Goal: Information Seeking & Learning: Learn about a topic

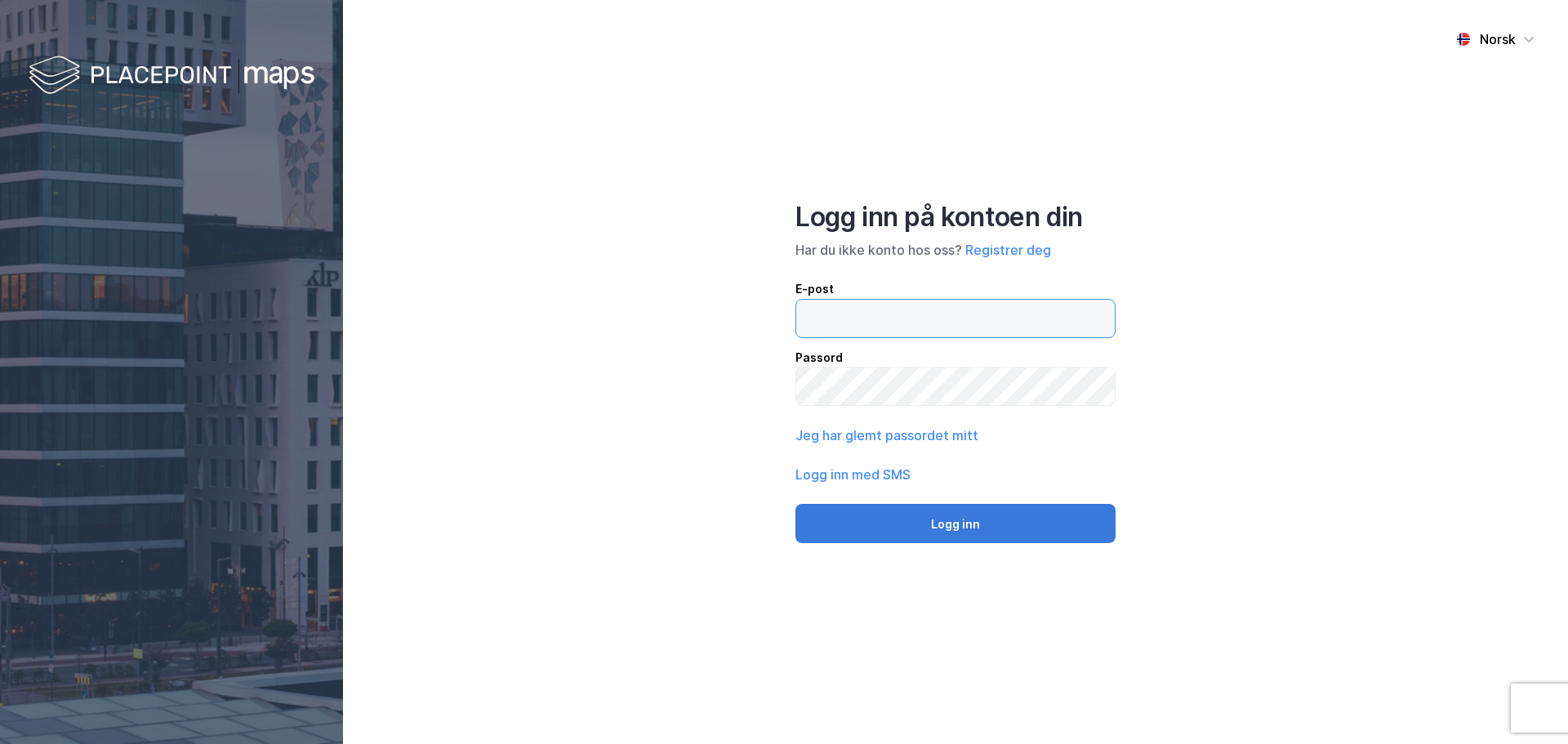
type input "[EMAIL_ADDRESS][DOMAIN_NAME]"
click at [927, 532] on button "Logg inn" at bounding box center [956, 523] width 320 height 39
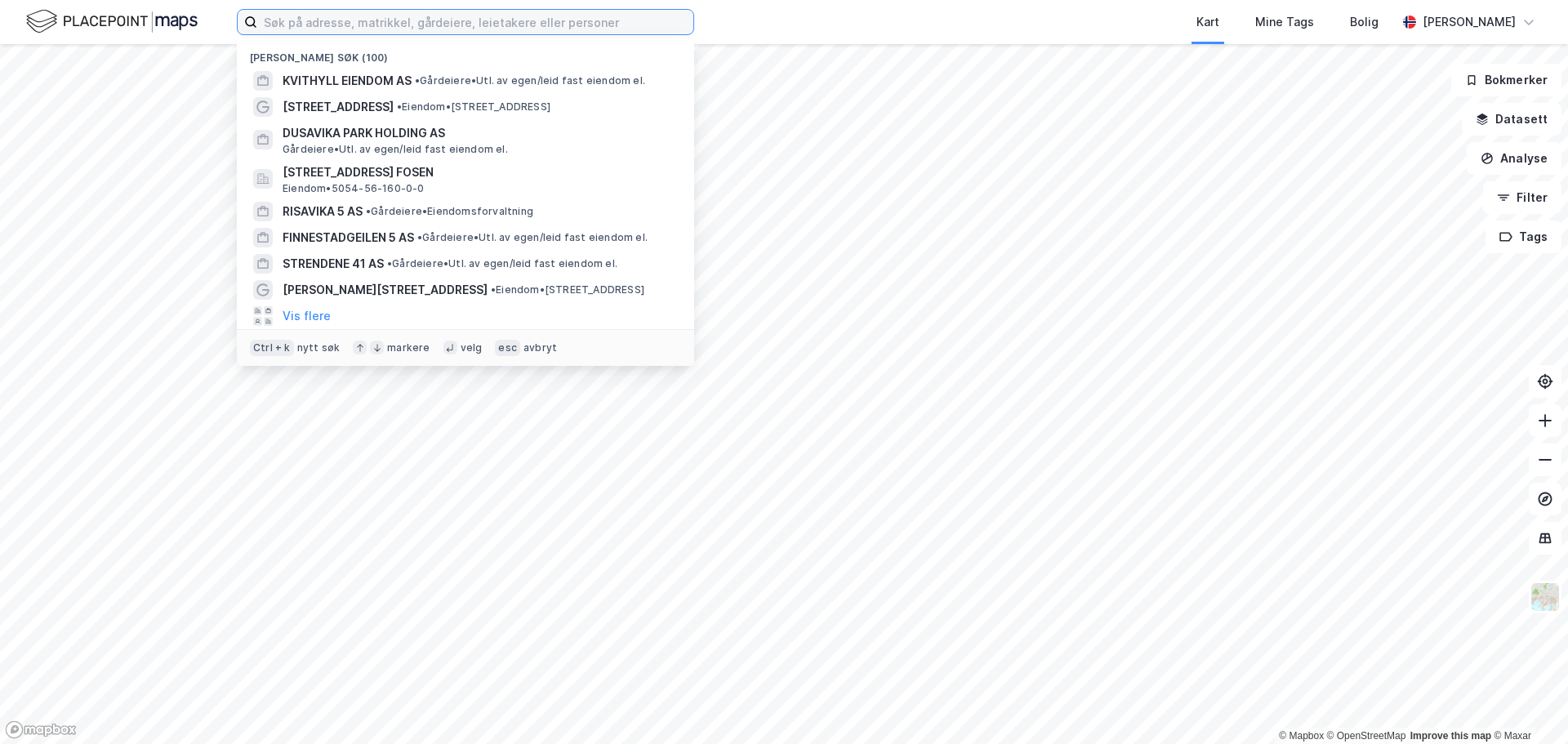
click at [392, 31] on input at bounding box center [475, 21] width 436 height 24
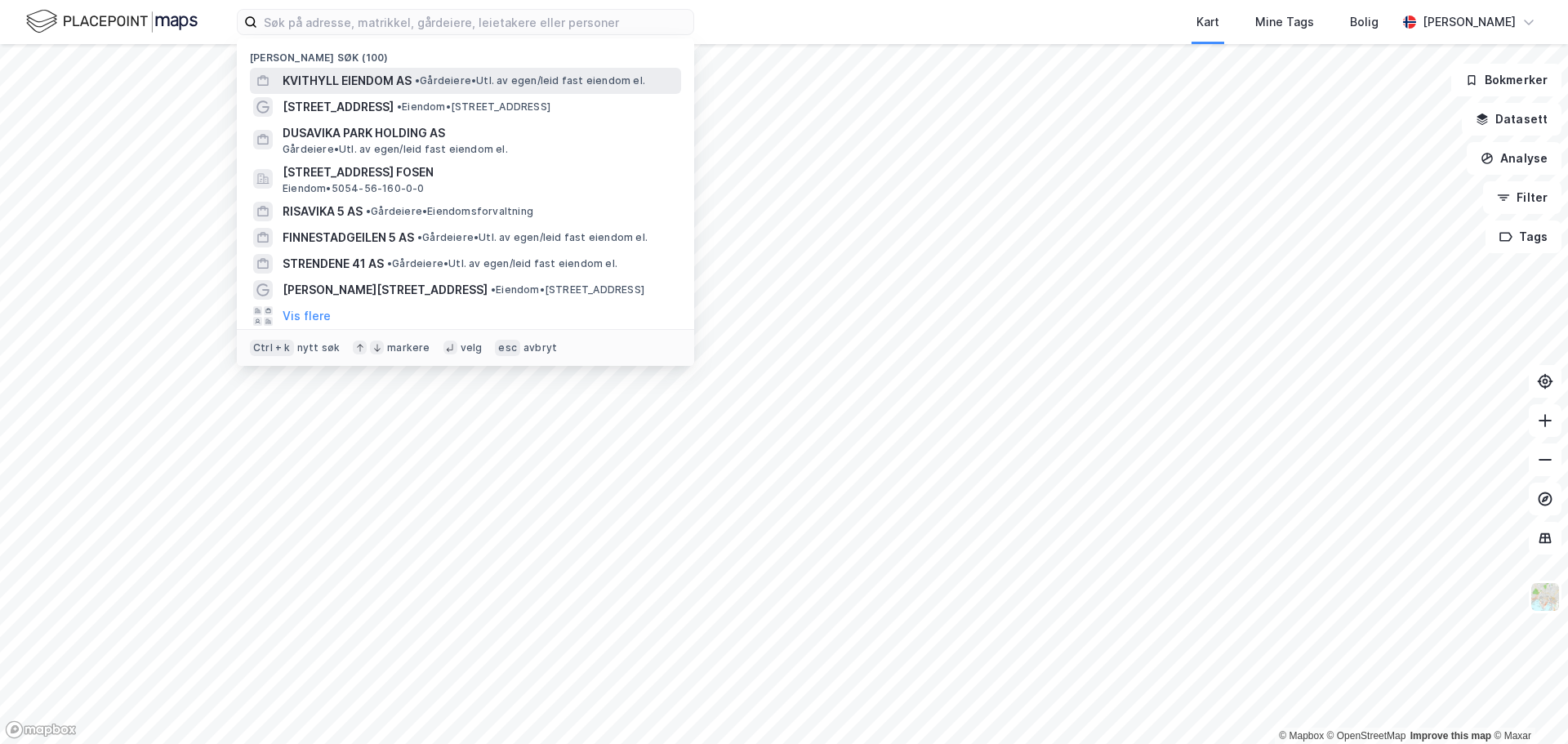
click at [368, 78] on span "KVITHYLL EIENDOM AS" at bounding box center [347, 80] width 129 height 19
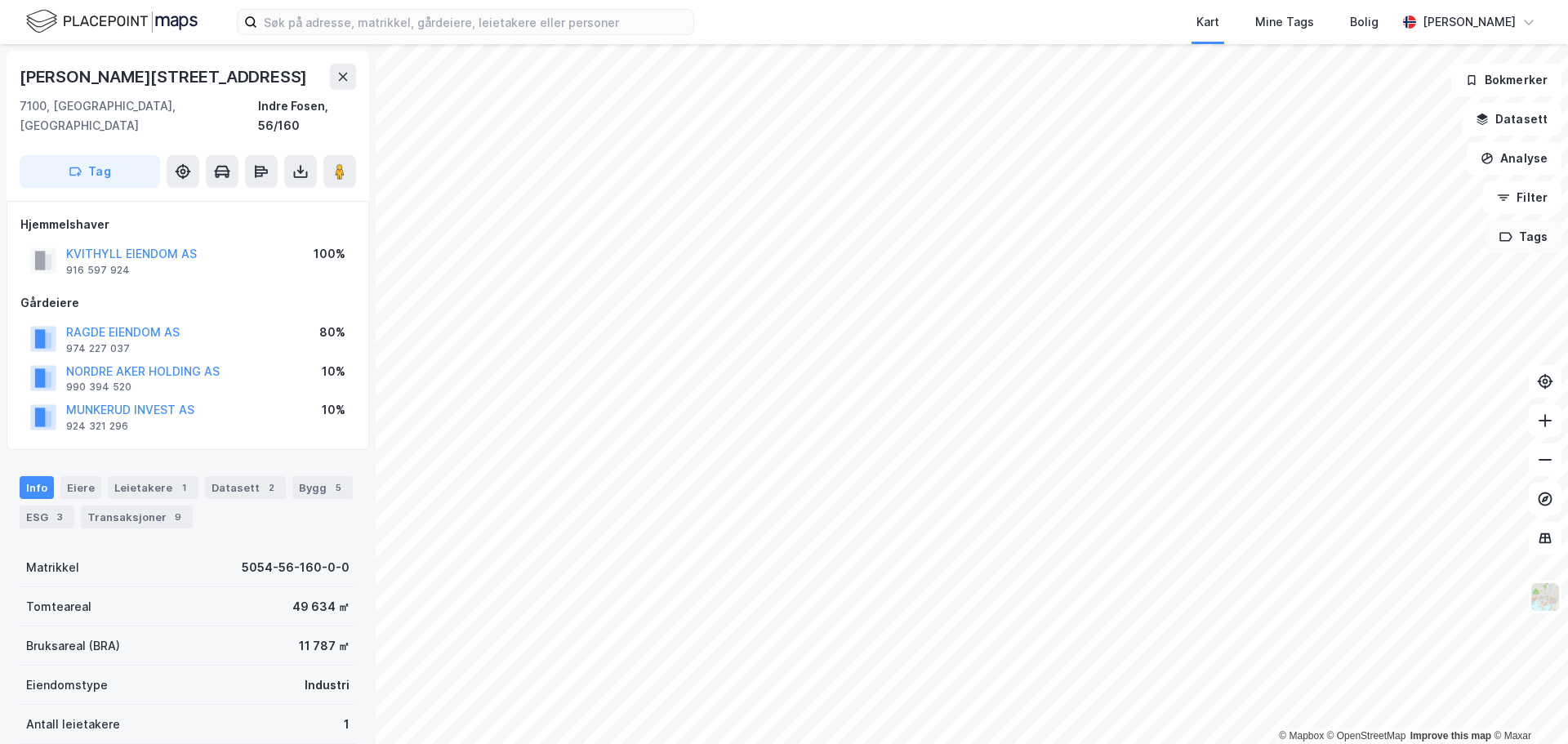
click at [1528, 241] on button "Tags" at bounding box center [1523, 237] width 76 height 33
click at [1487, 115] on icon "button" at bounding box center [1482, 116] width 11 height 7
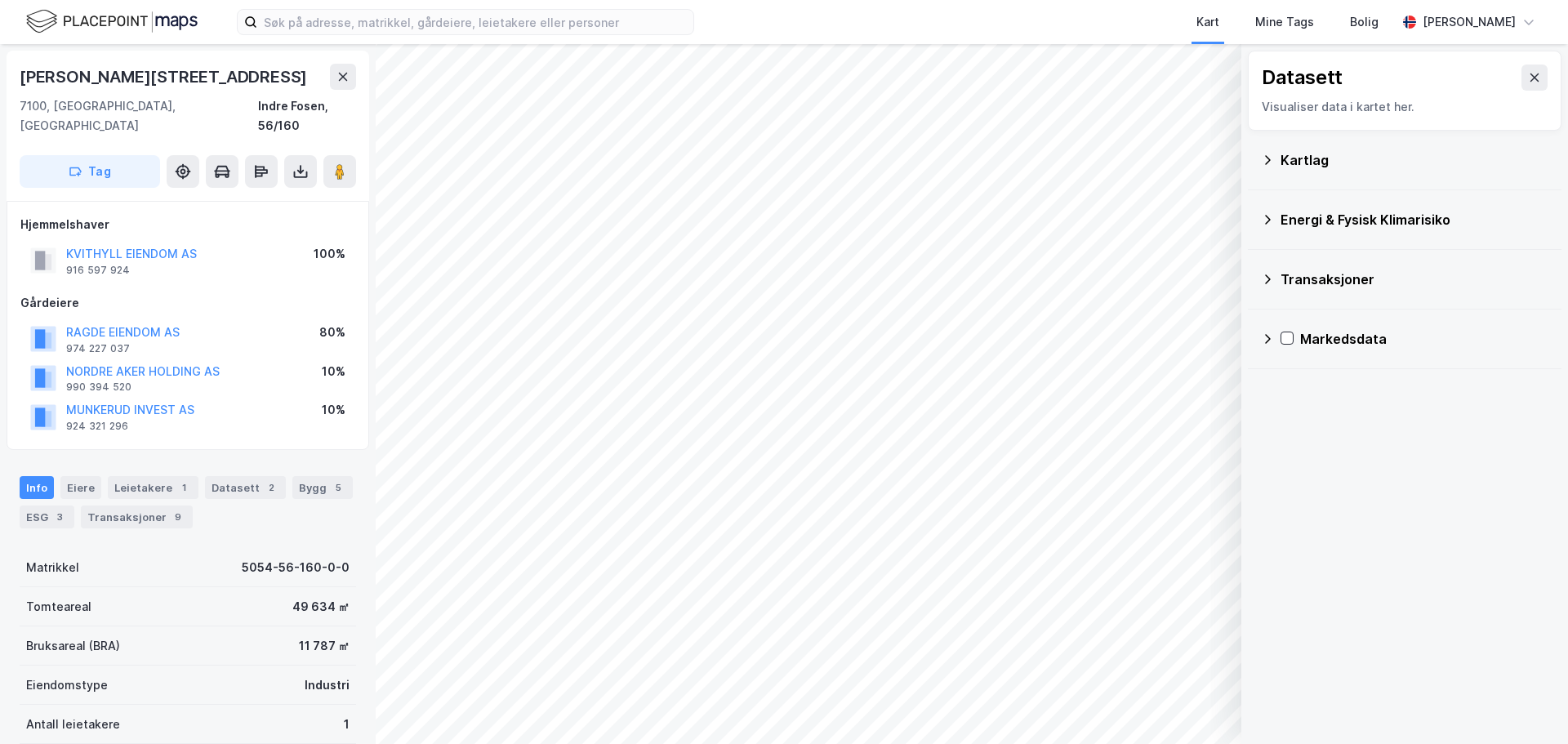
click at [1259, 159] on div "Kartlag" at bounding box center [1405, 161] width 314 height 60
click at [1278, 156] on div "Kartlag" at bounding box center [1404, 160] width 288 height 39
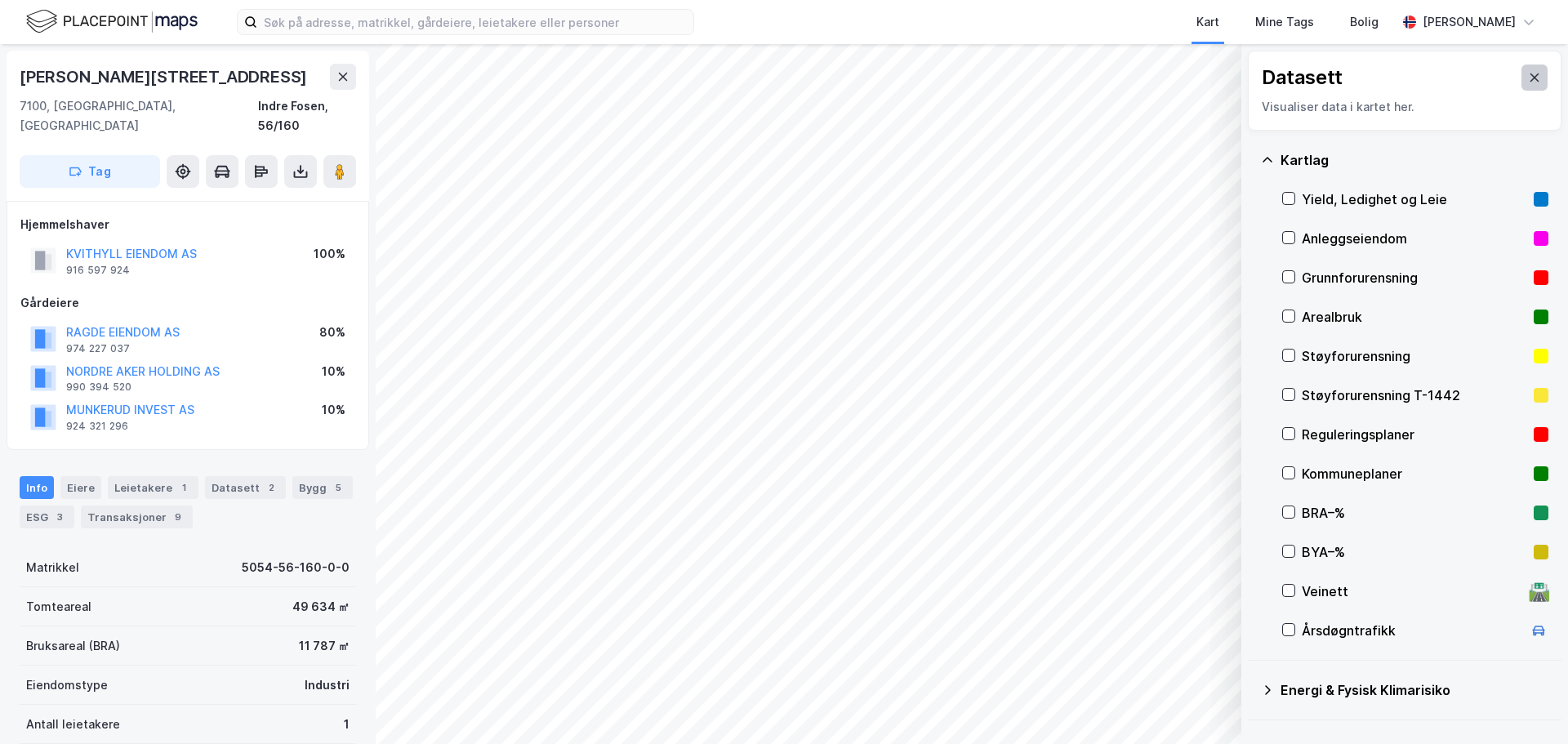
click at [1530, 76] on icon at bounding box center [1534, 78] width 9 height 8
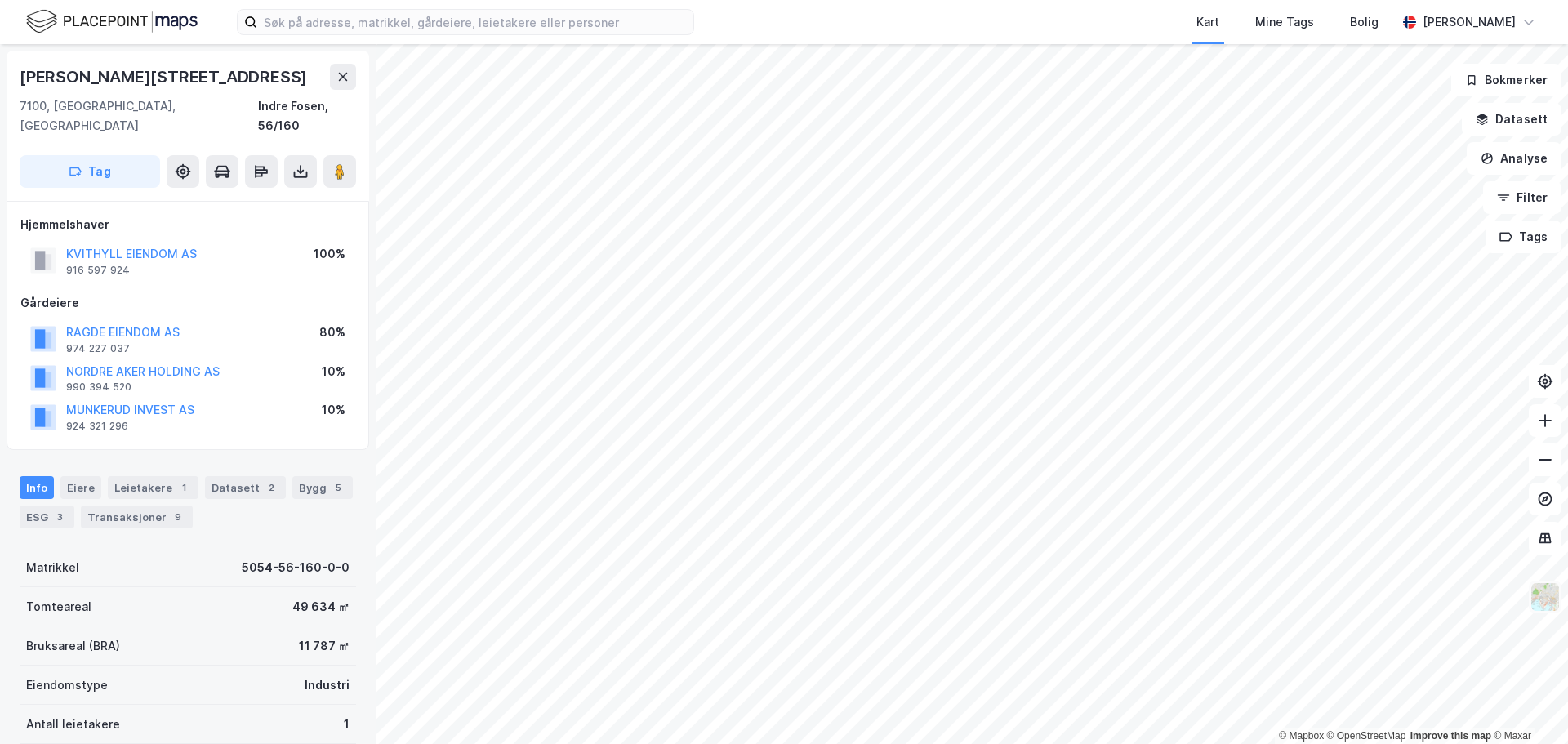
click at [1550, 592] on img at bounding box center [1545, 597] width 31 height 31
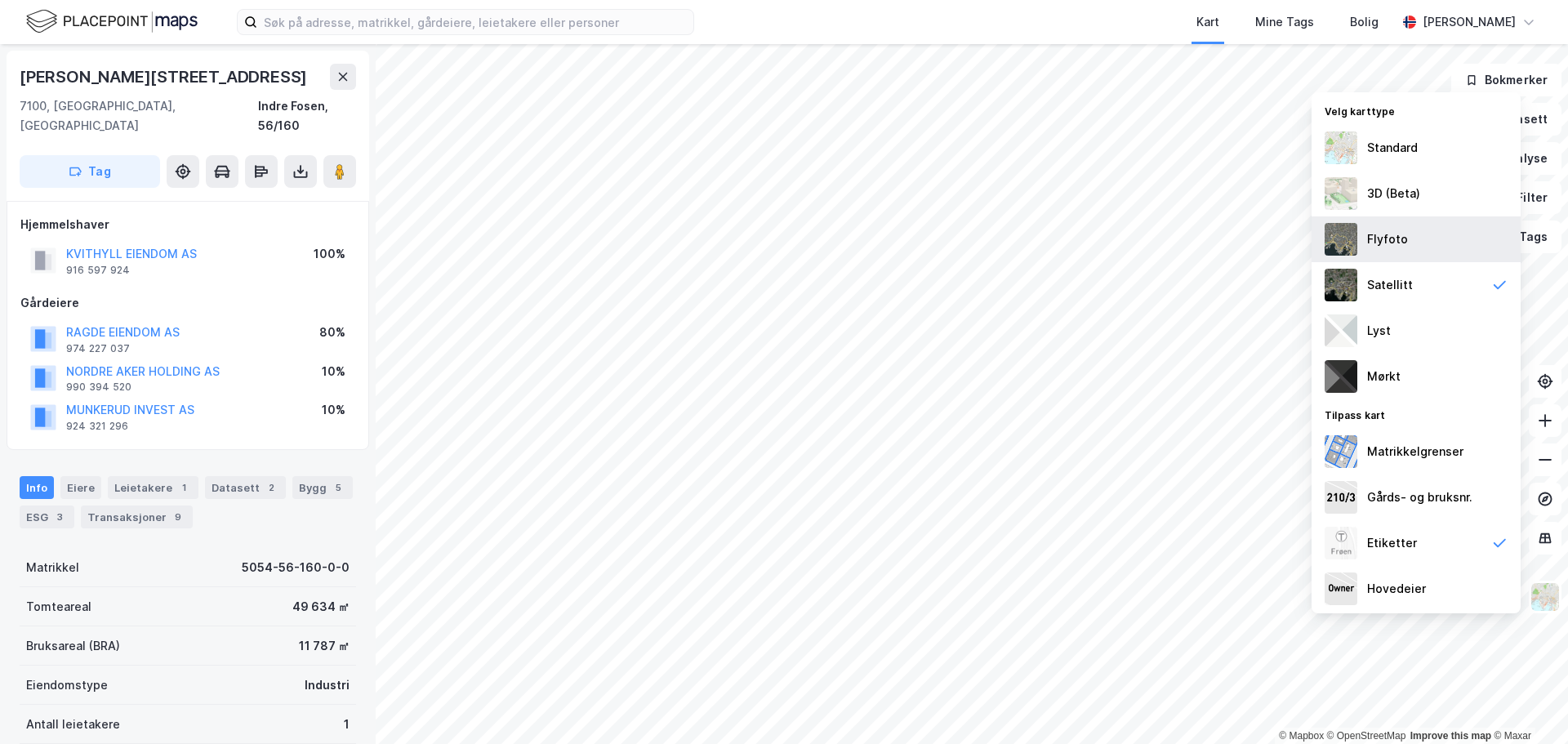
click at [1363, 252] on div "Flyfoto" at bounding box center [1416, 238] width 209 height 46
click at [1396, 276] on div "Satellitt" at bounding box center [1390, 285] width 46 height 19
click at [1416, 456] on div "Matrikkelgrenser" at bounding box center [1415, 451] width 96 height 19
click at [1410, 484] on div "Gårds- og bruksnr." at bounding box center [1416, 497] width 209 height 46
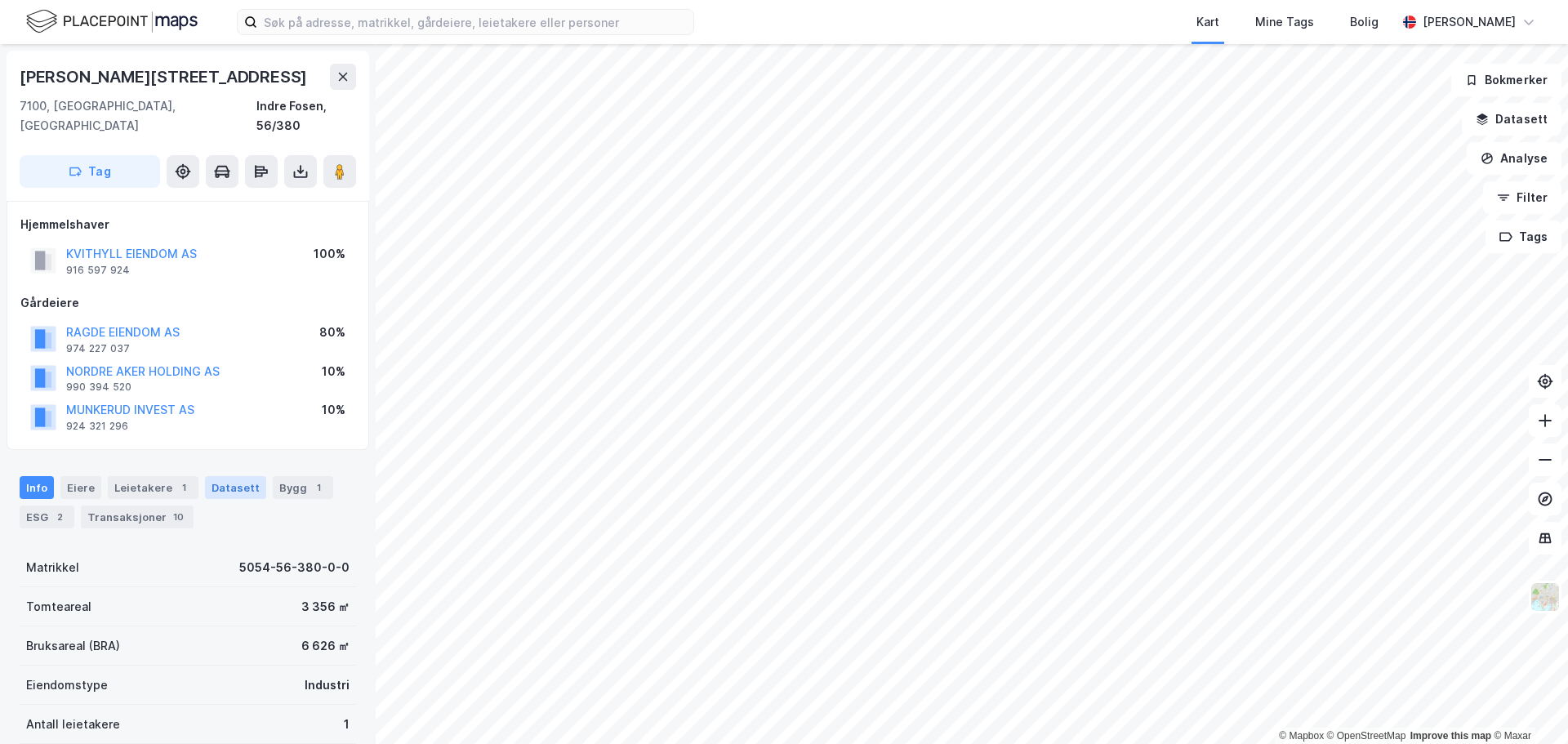
click at [223, 476] on div "Datasett" at bounding box center [235, 487] width 61 height 23
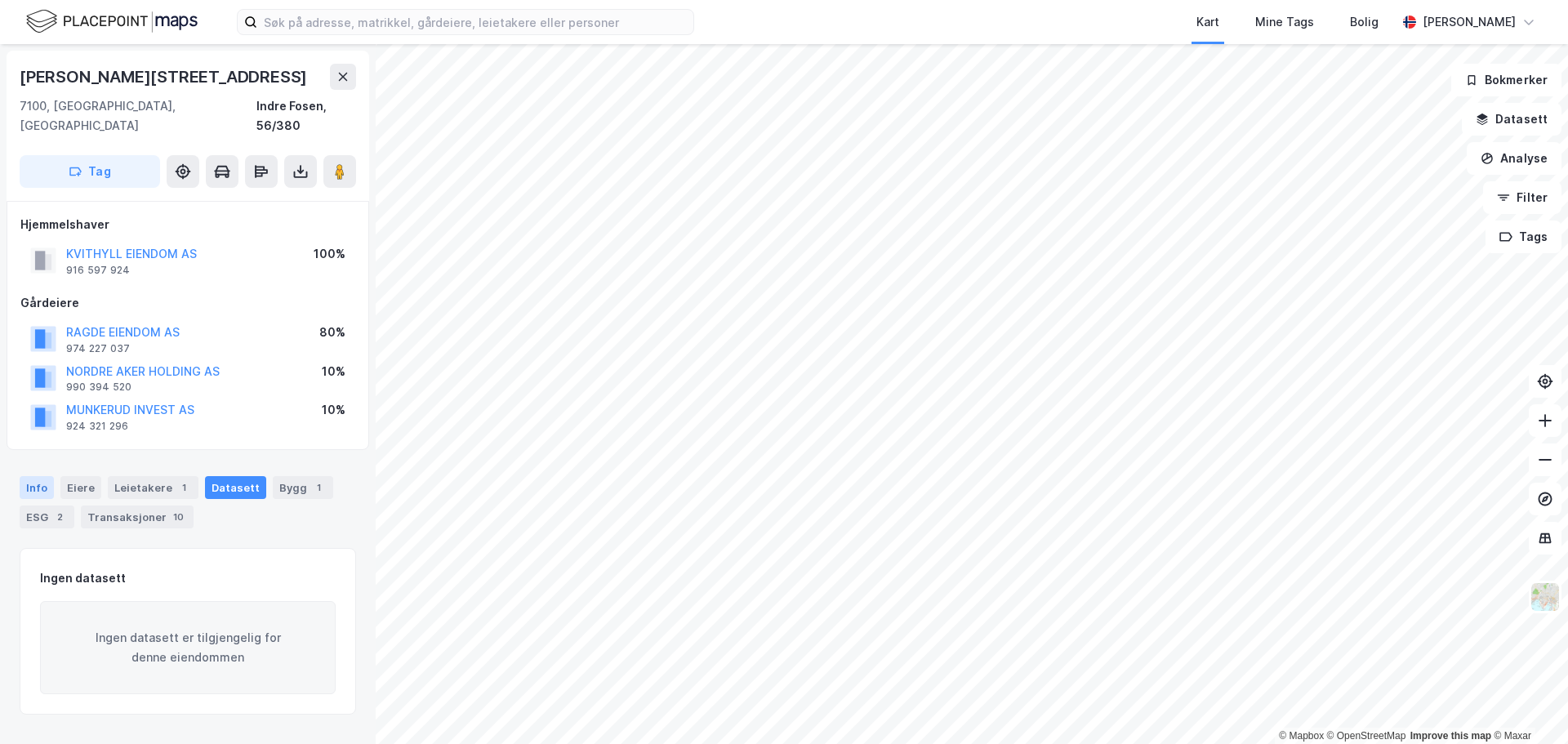
click at [46, 476] on div "Info" at bounding box center [36, 487] width 34 height 23
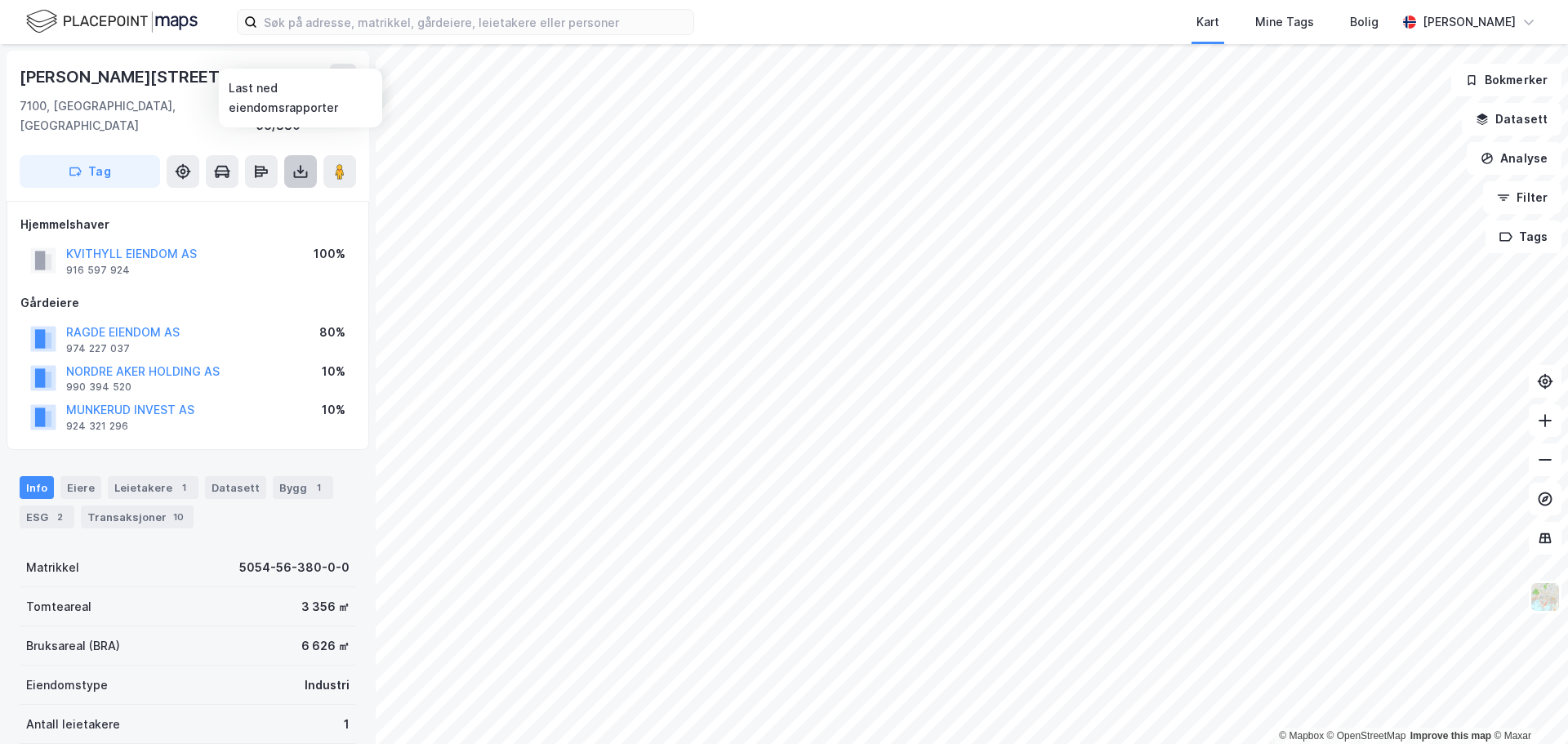
click at [299, 164] on icon at bounding box center [300, 171] width 16 height 16
click at [284, 191] on div "Last ned grunnbok" at bounding box center [229, 203] width 173 height 26
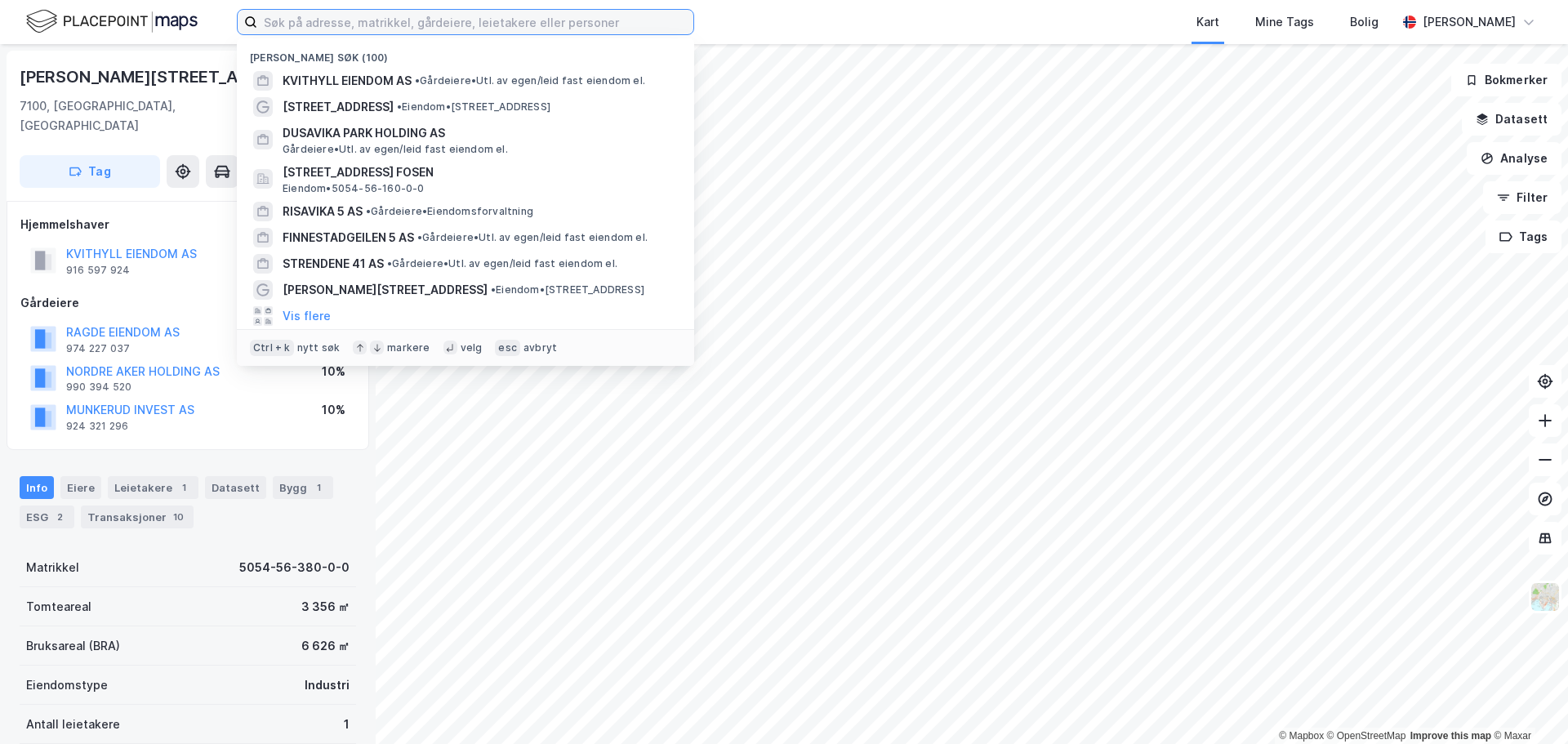
click at [412, 25] on input at bounding box center [475, 21] width 436 height 24
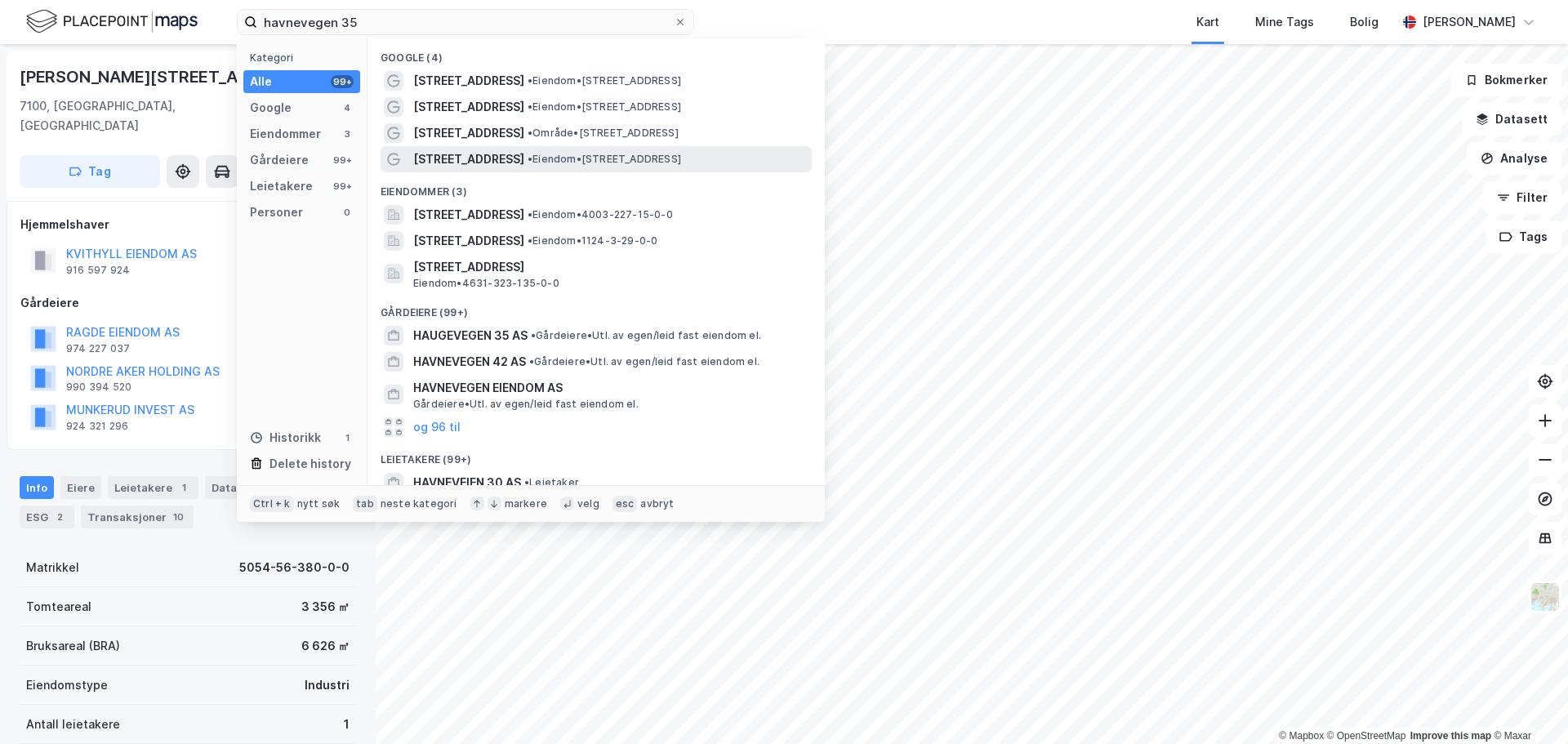
click at [540, 153] on span "• Eiendom • [STREET_ADDRESS]" at bounding box center [604, 159] width 153 height 13
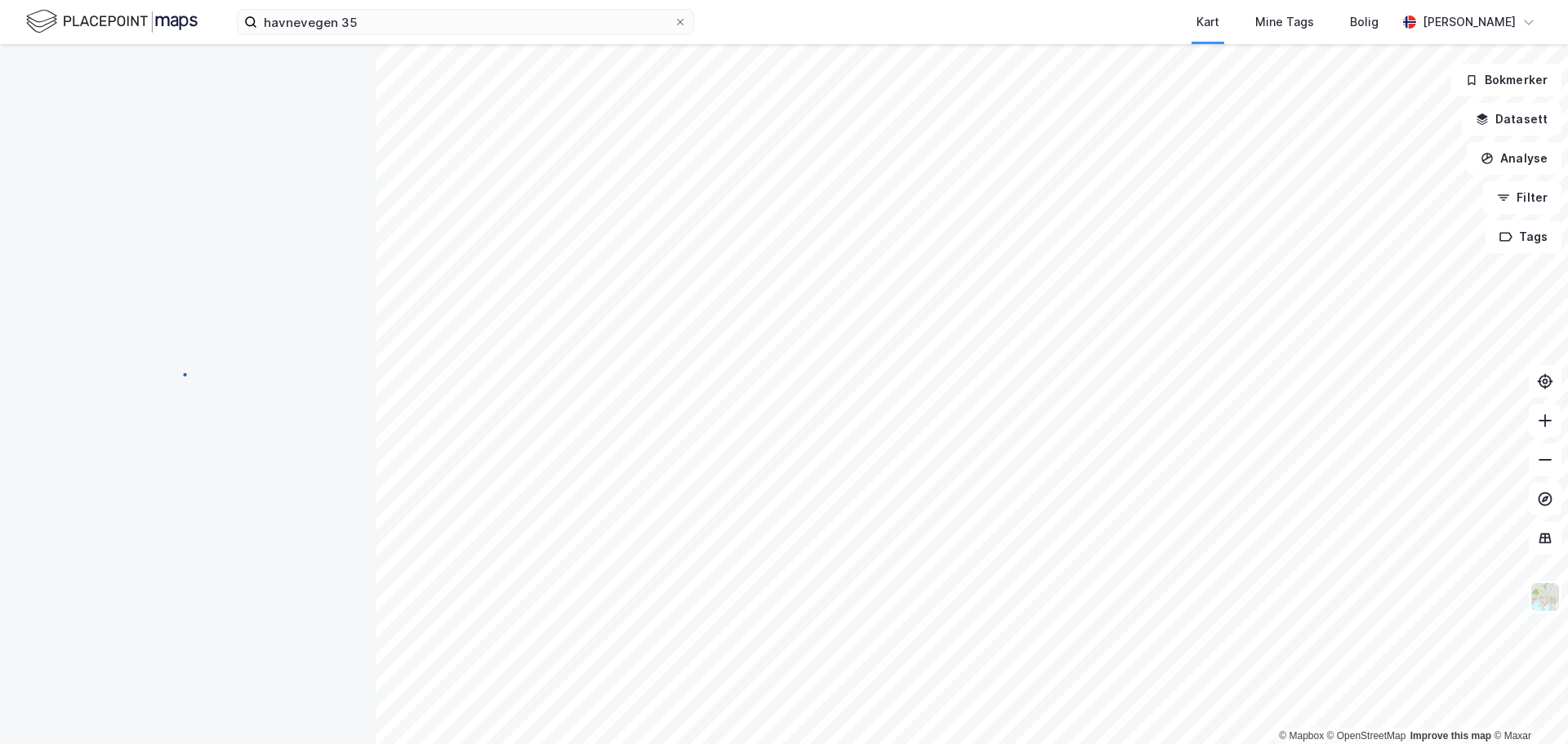
scroll to position [3, 0]
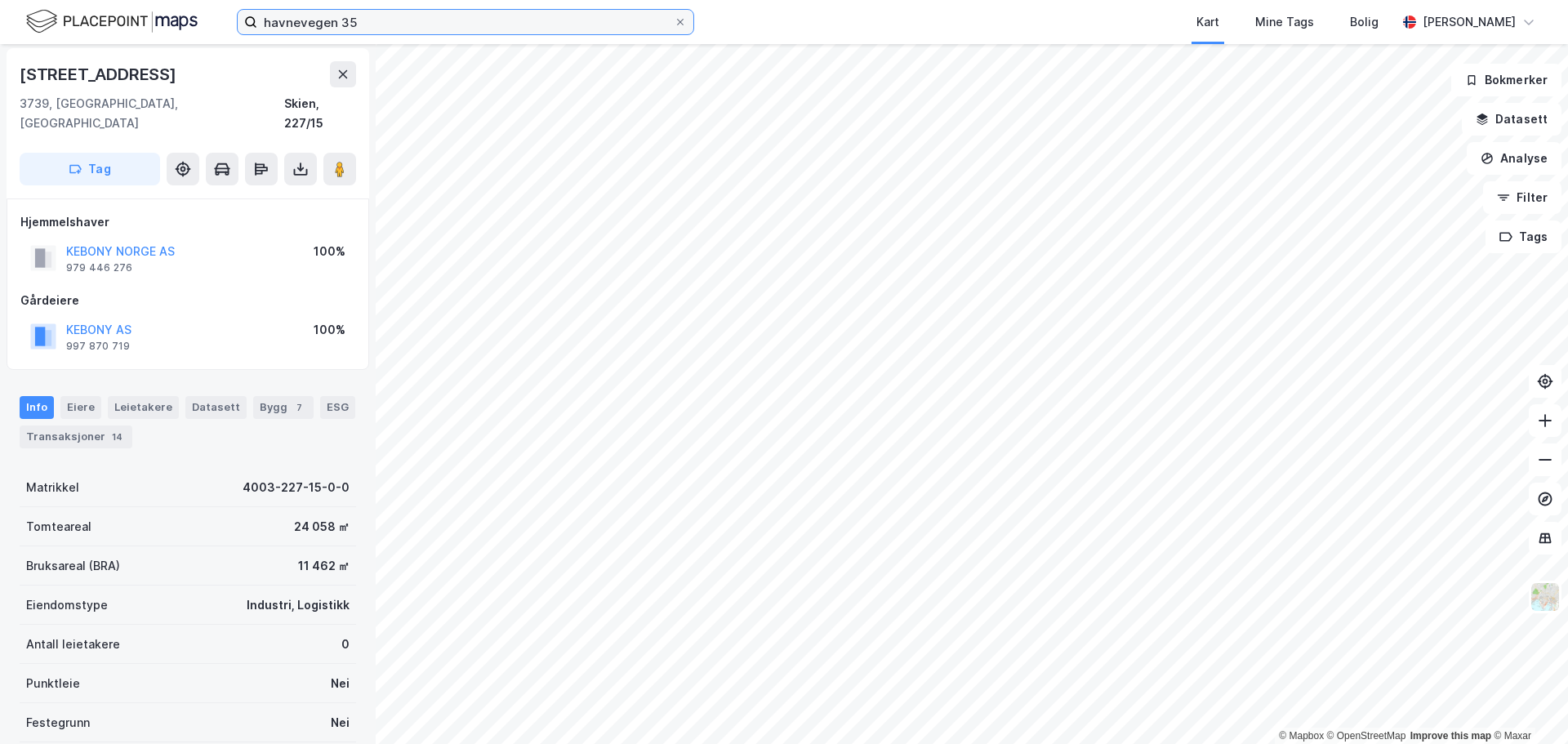
click at [366, 22] on input "havnevegen 35" at bounding box center [465, 21] width 417 height 24
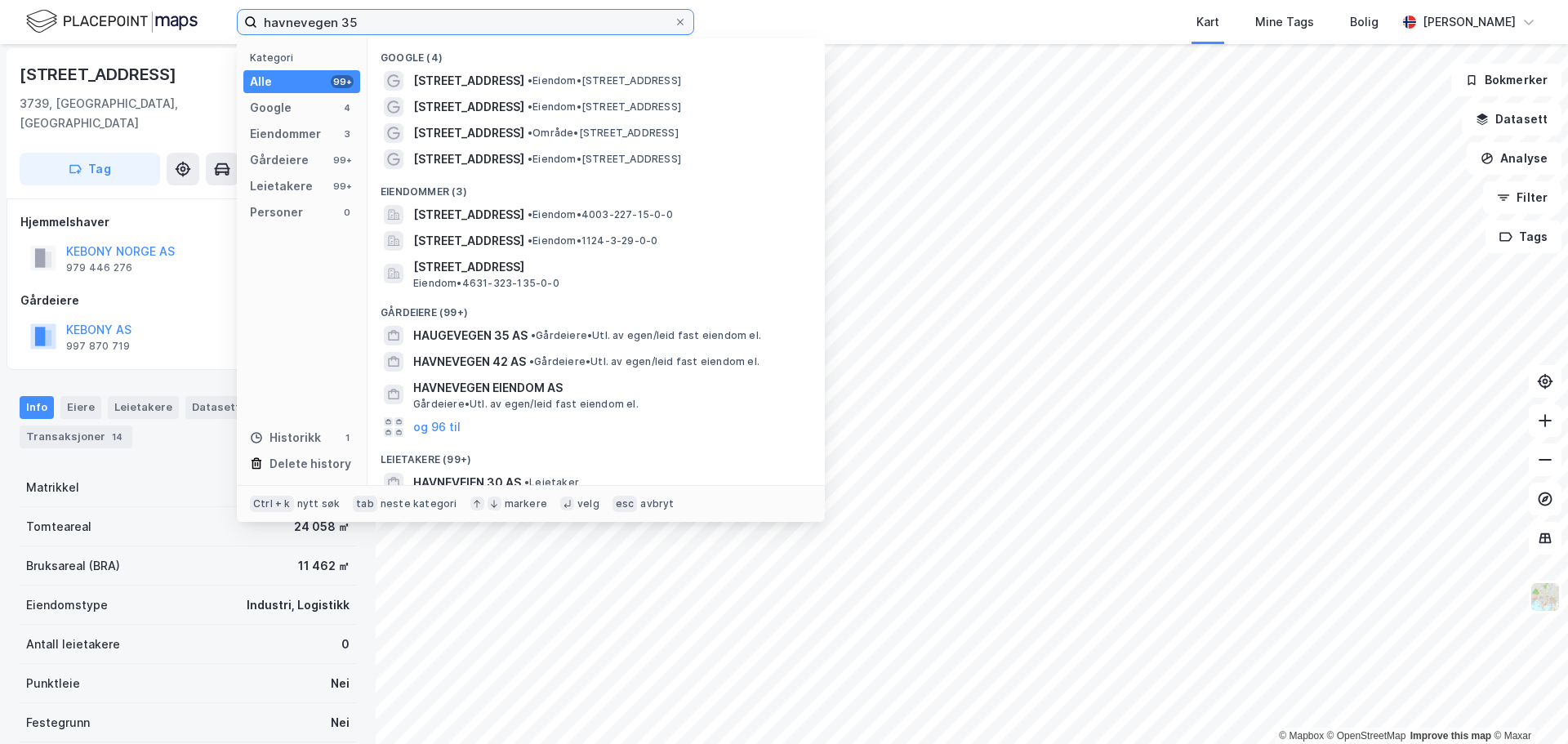
click at [366, 22] on input "havnevegen 35" at bounding box center [465, 21] width 417 height 24
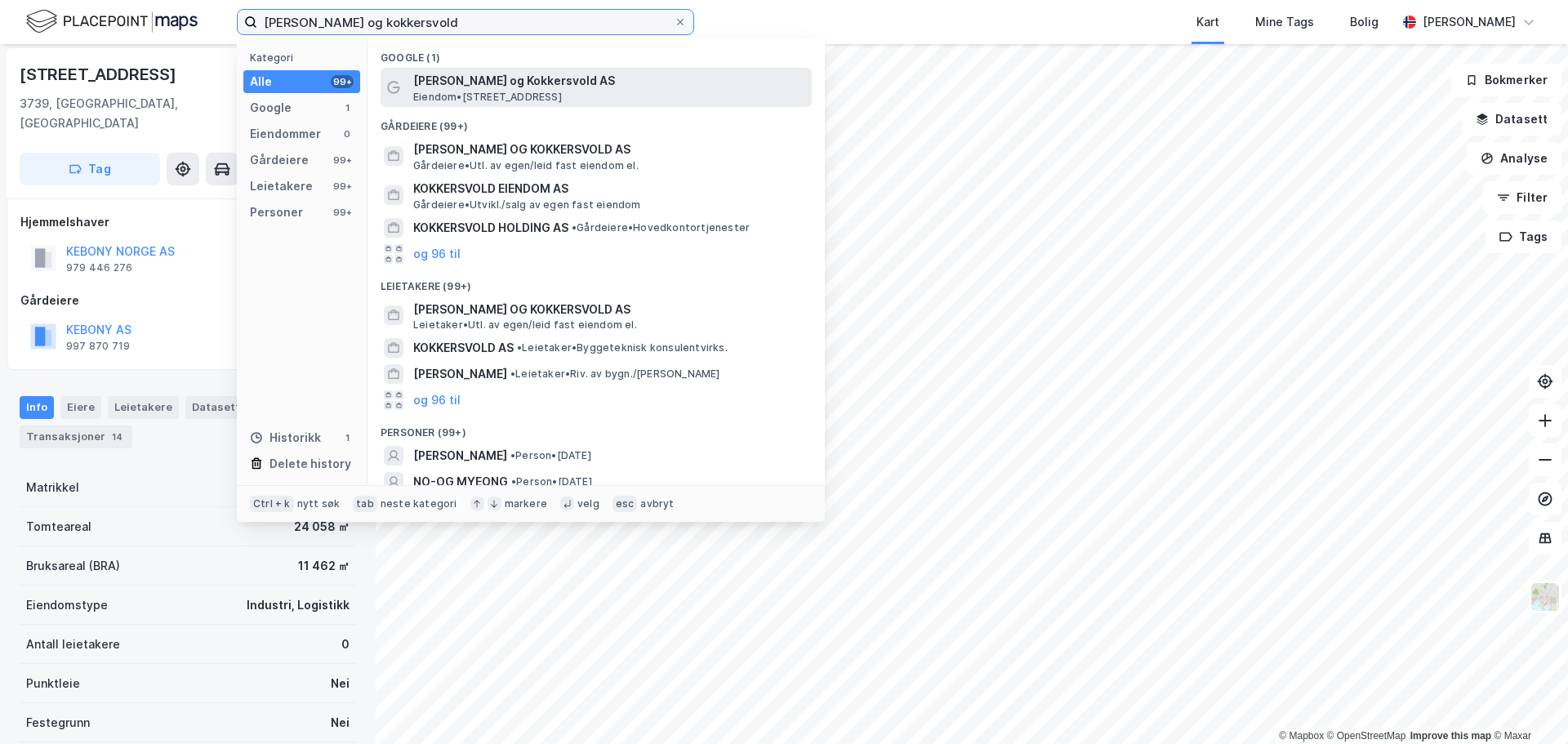
type input "[PERSON_NAME] og kokkersvold"
click at [492, 94] on span "Eiendom • [STREET_ADDRESS]" at bounding box center [486, 97] width 148 height 13
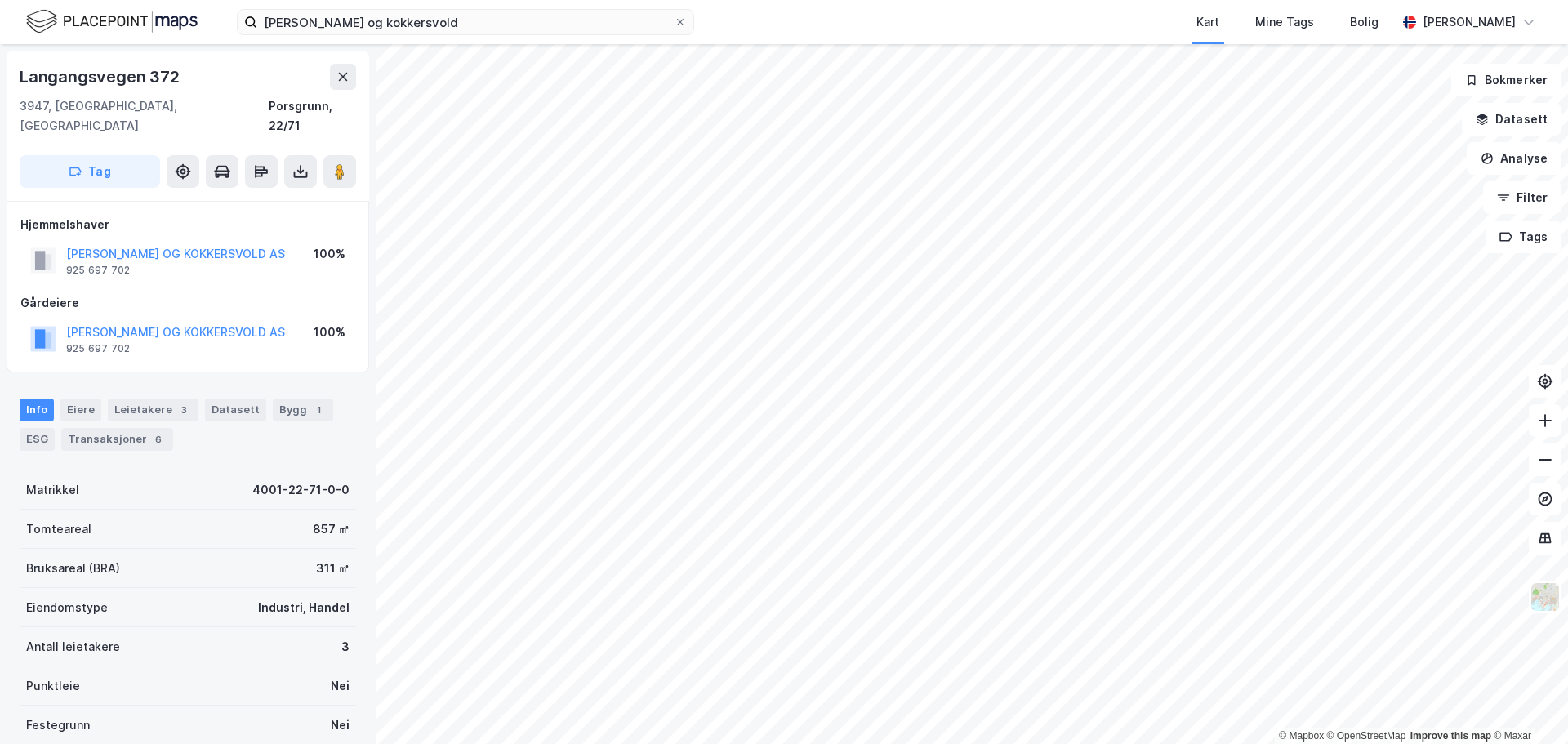
scroll to position [3, 0]
click at [1543, 594] on img at bounding box center [1545, 597] width 31 height 31
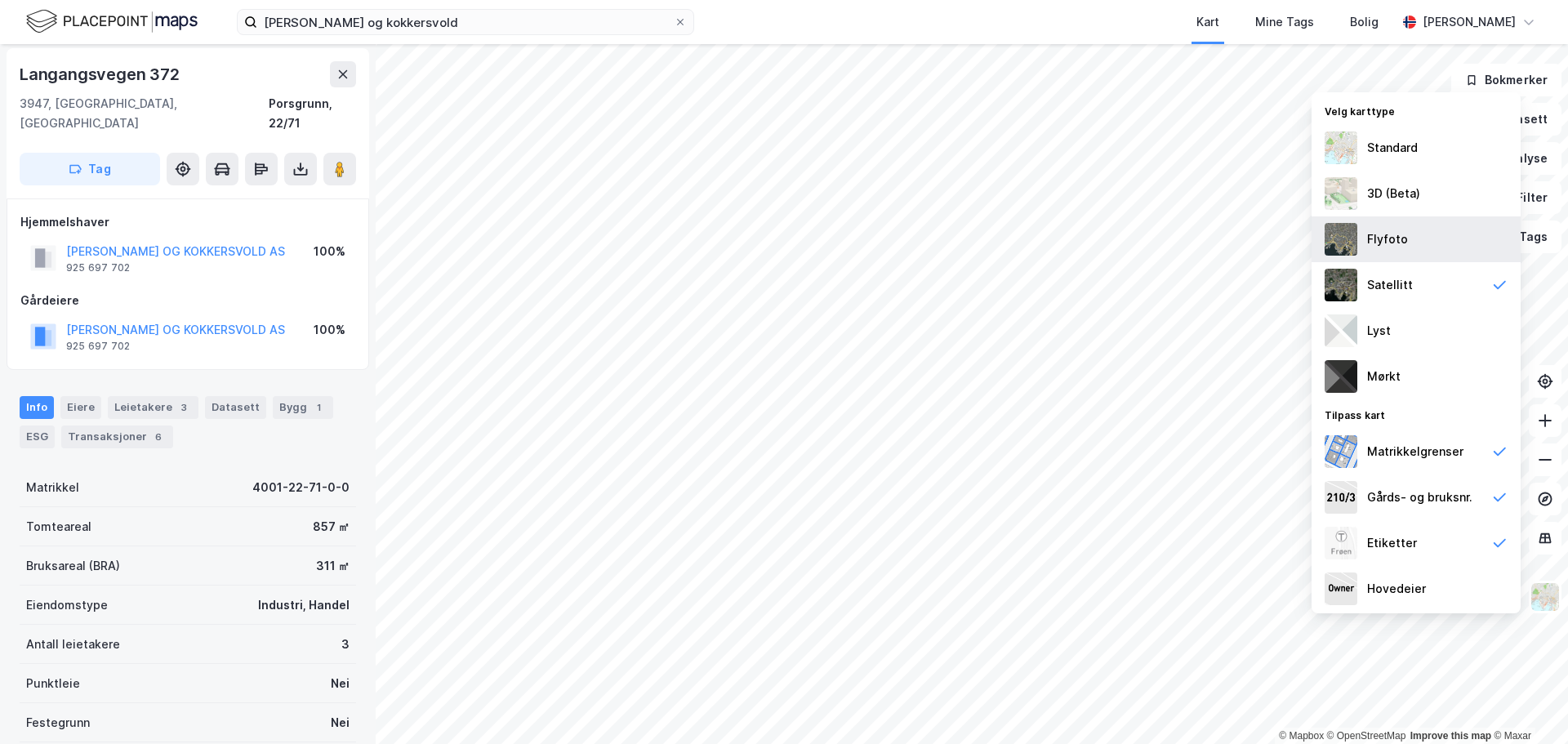
click at [1403, 246] on div "Flyfoto" at bounding box center [1388, 239] width 41 height 19
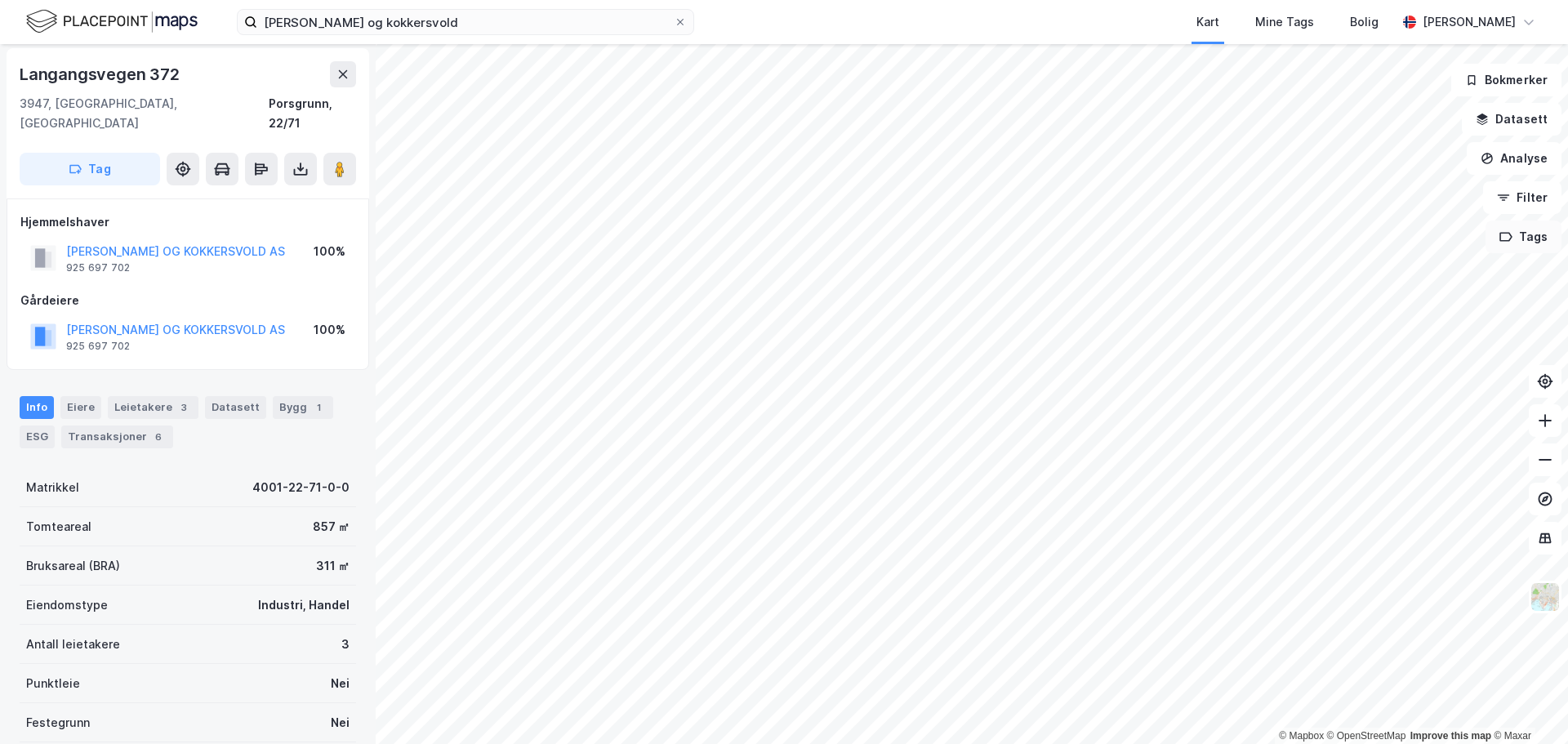
scroll to position [3, 0]
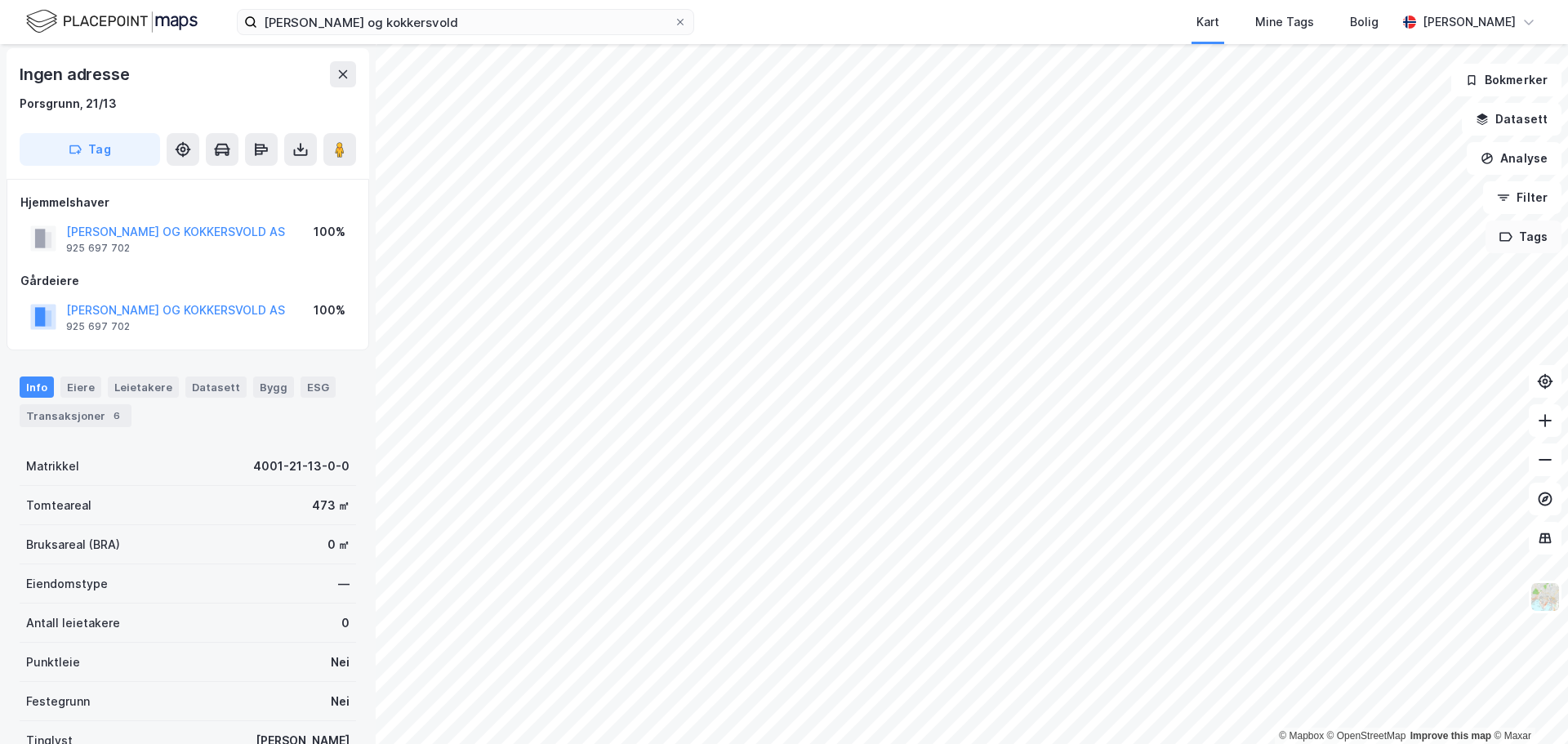
scroll to position [3, 0]
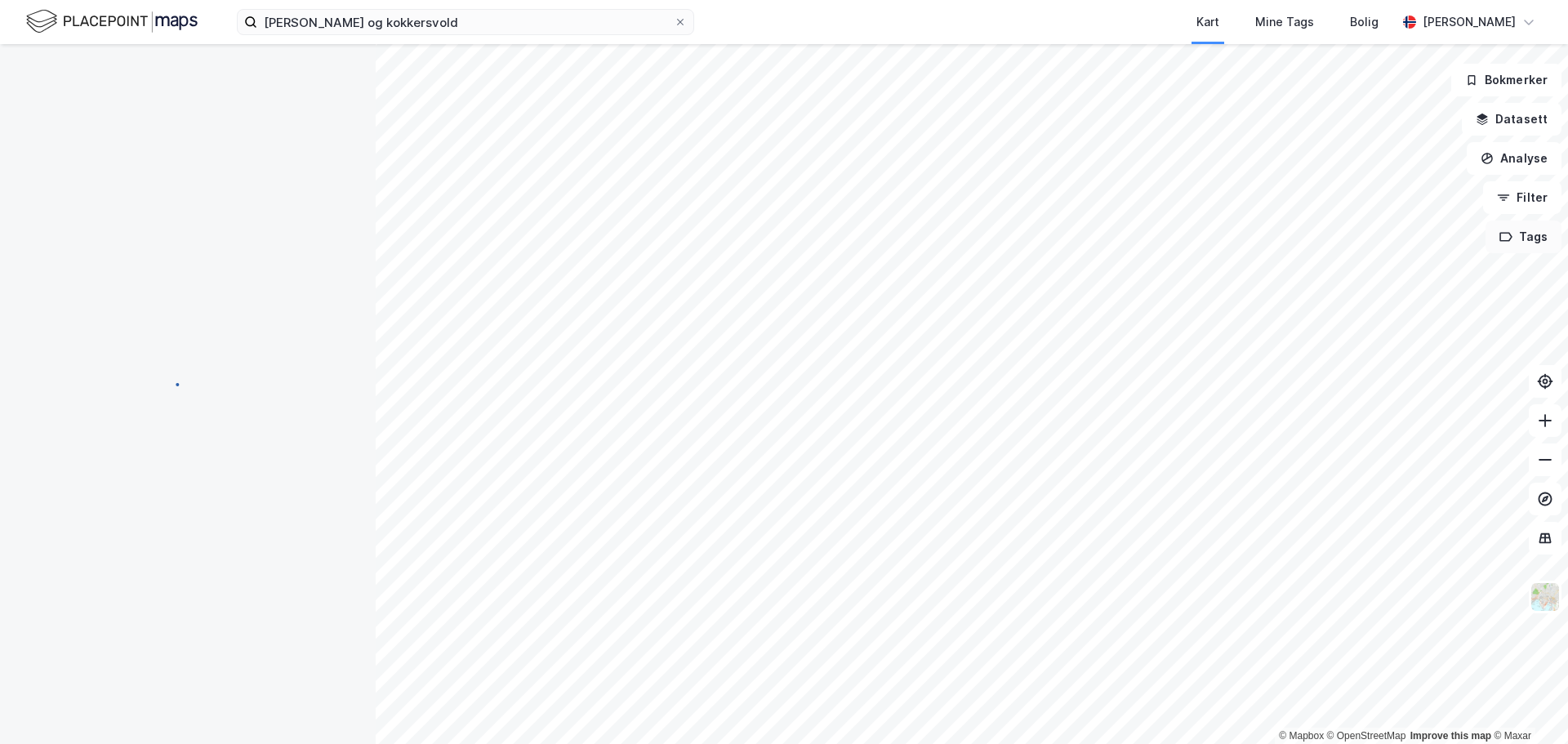
scroll to position [3, 0]
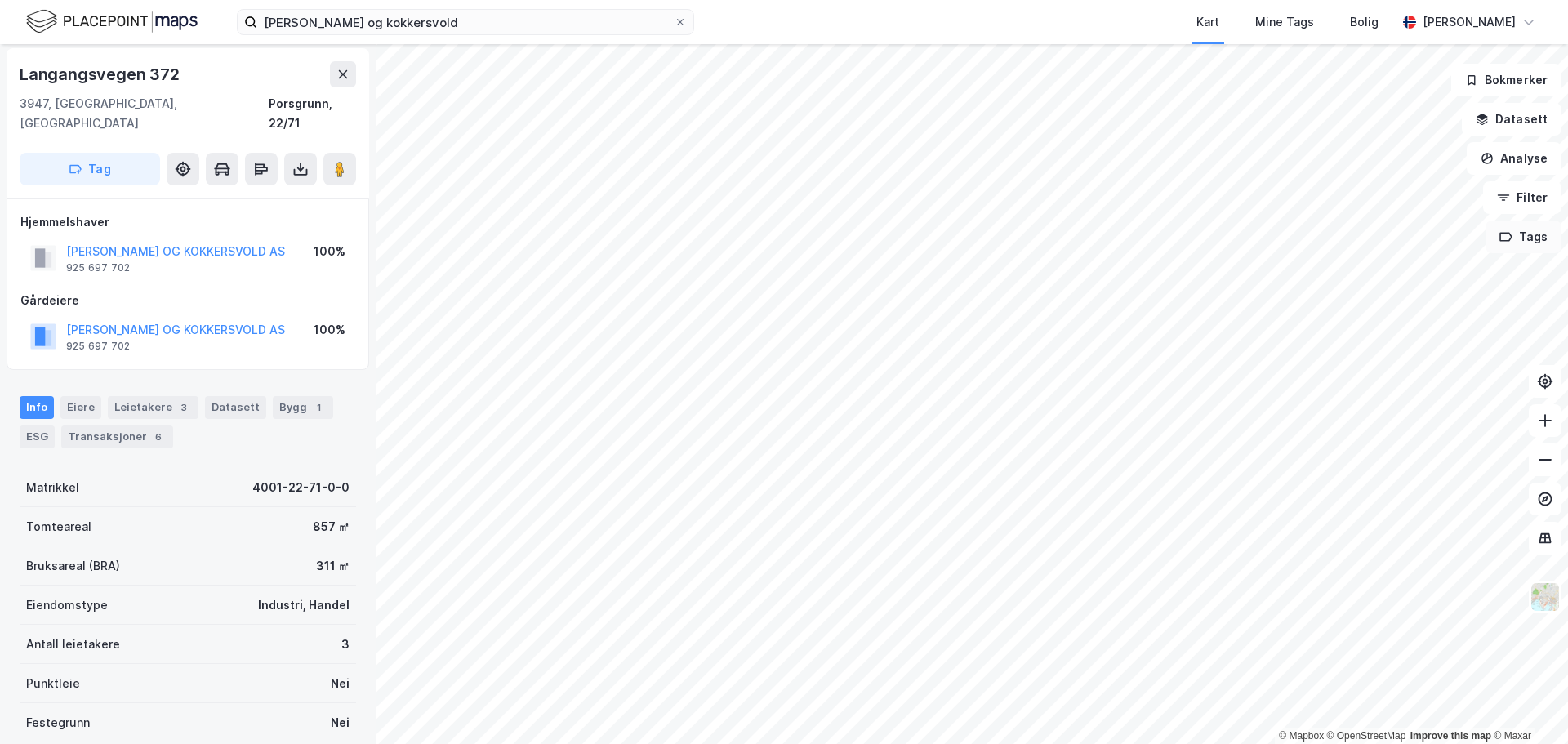
scroll to position [3, 0]
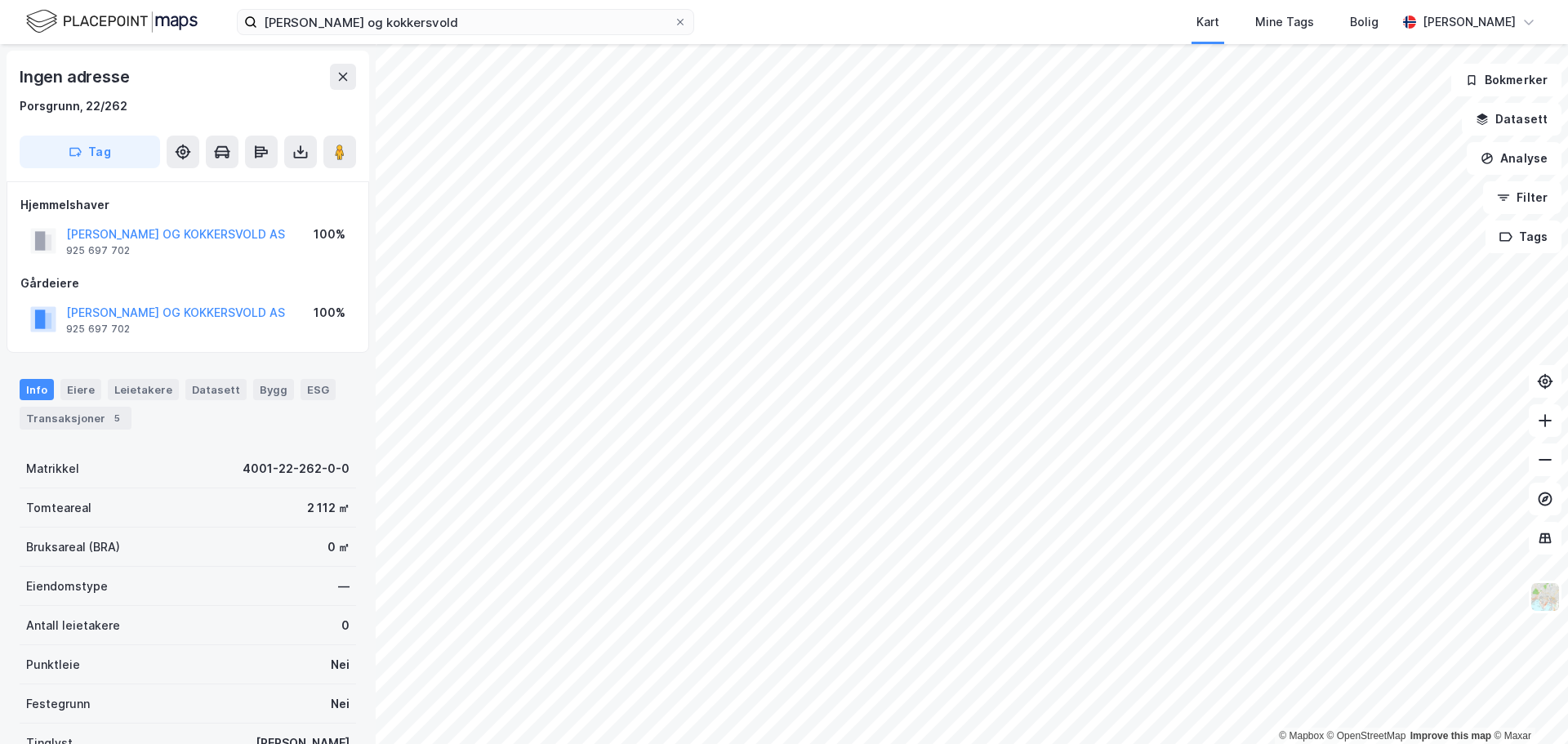
scroll to position [3, 0]
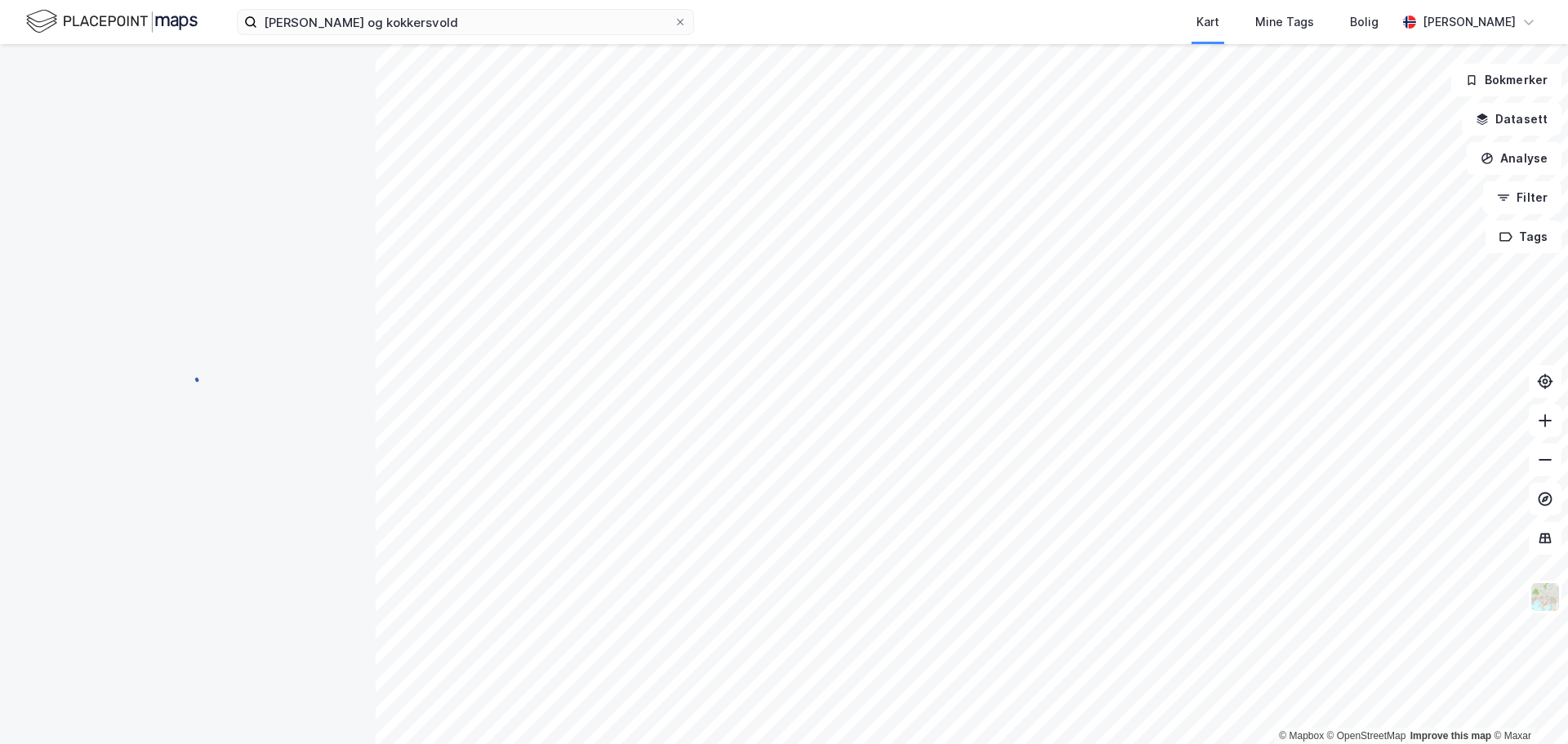
scroll to position [3, 0]
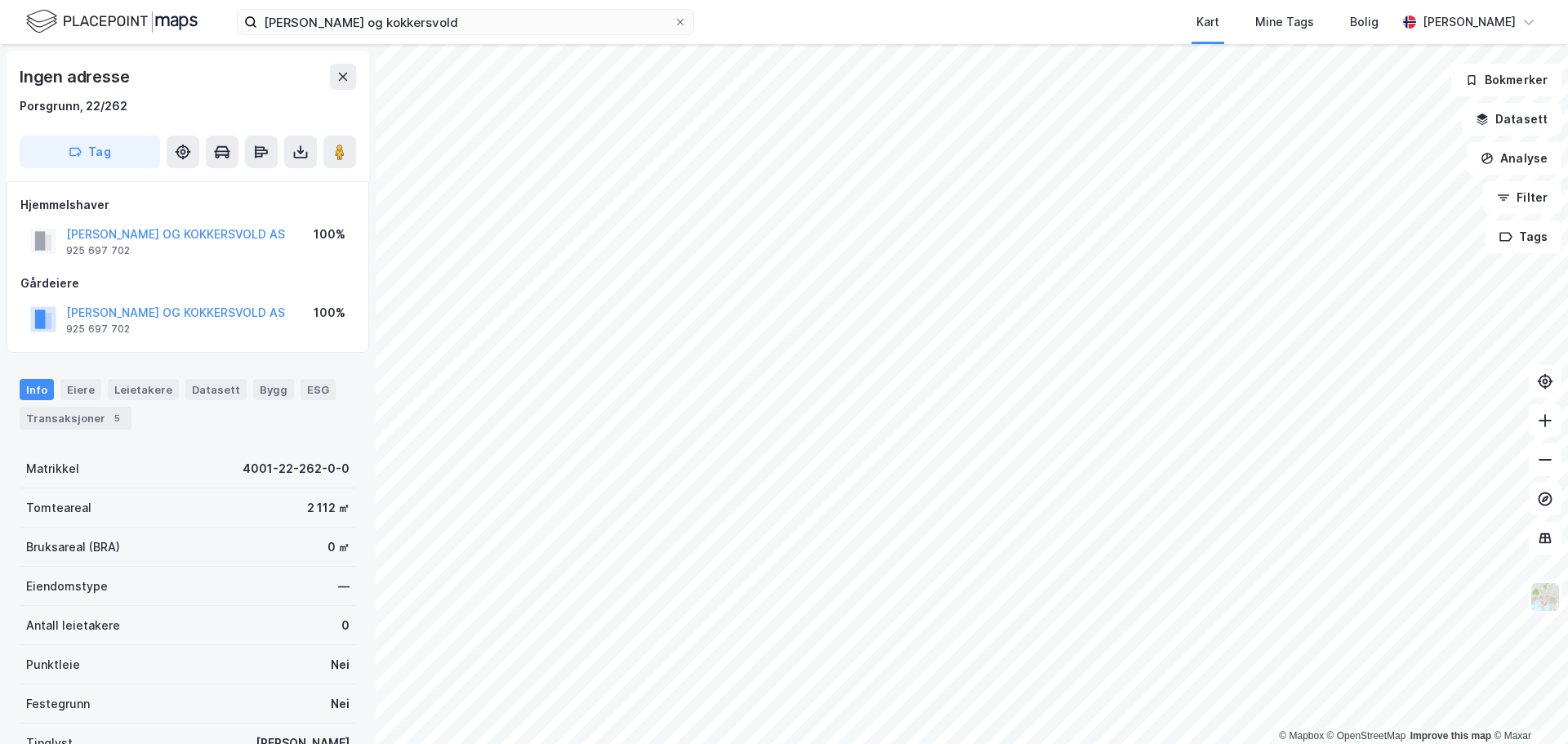
scroll to position [3, 0]
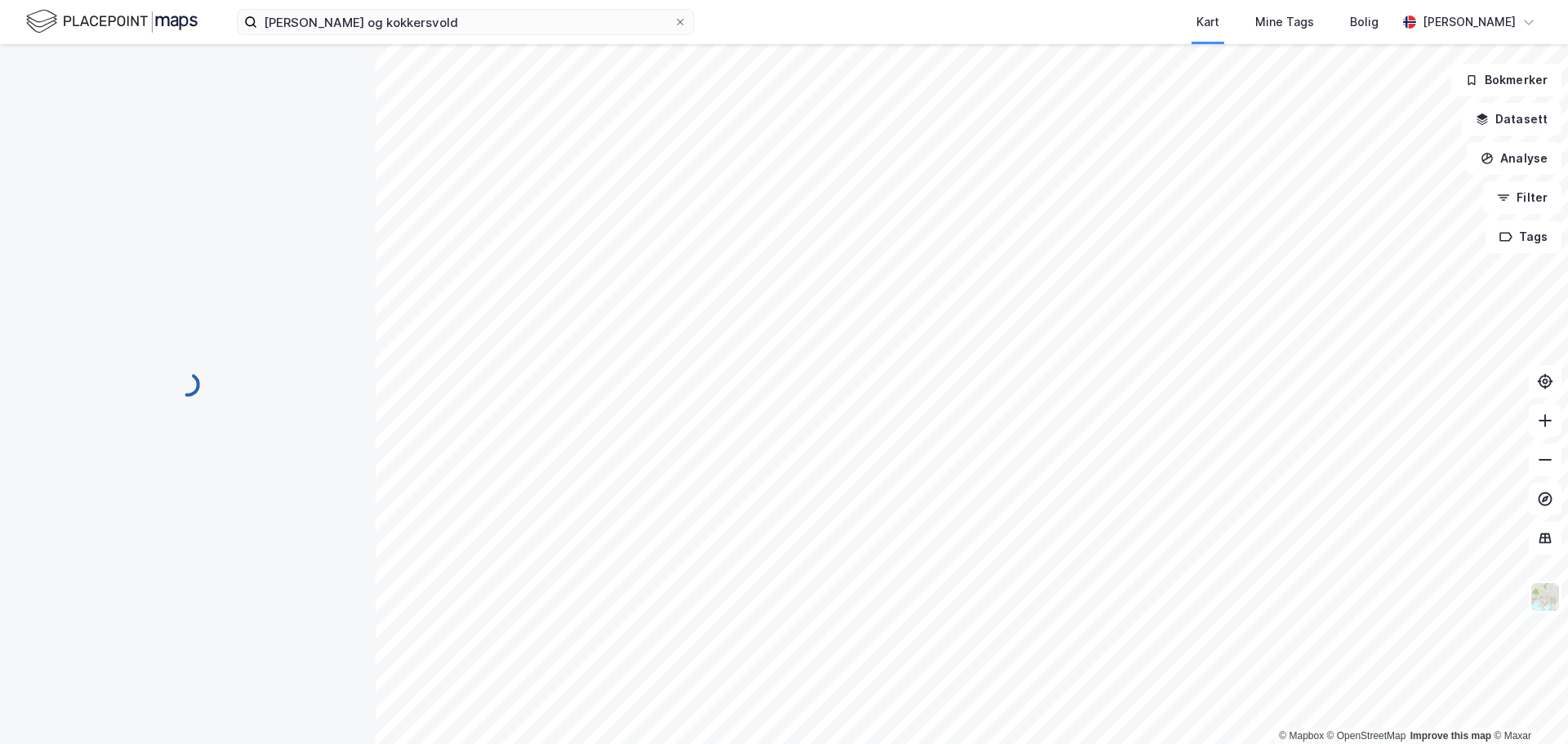
scroll to position [3, 0]
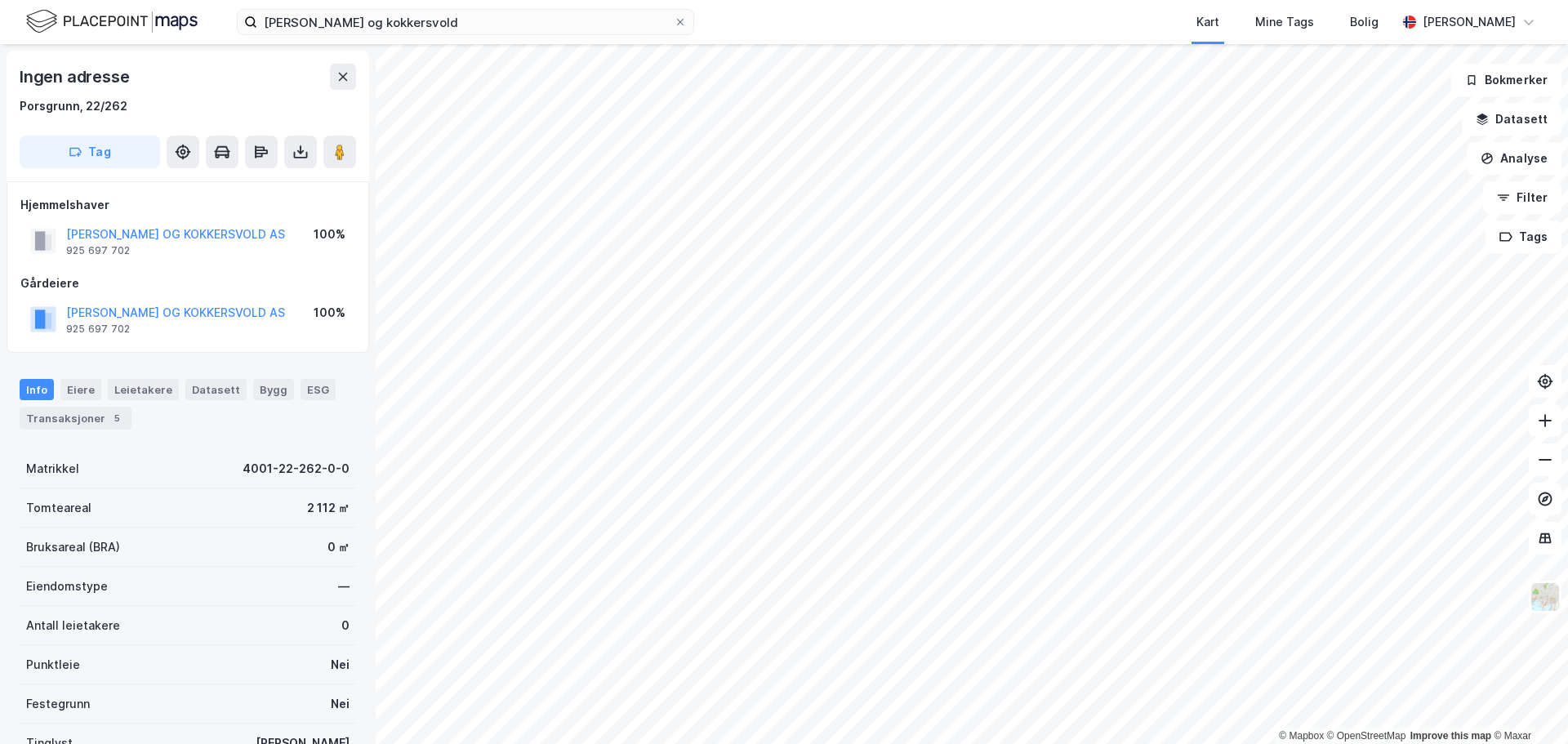
scroll to position [3, 0]
